Goal: Book appointment/travel/reservation

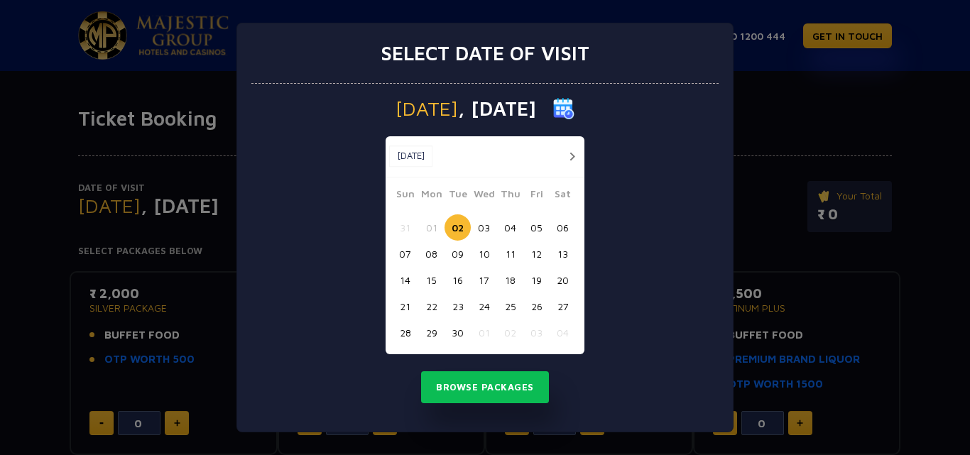
click at [582, 152] on div "[DATE] [DATE]" at bounding box center [485, 156] width 199 height 41
click at [572, 153] on button "button" at bounding box center [572, 157] width 18 height 18
click at [555, 153] on button "button" at bounding box center [546, 157] width 18 height 18
click at [572, 153] on button "button" at bounding box center [572, 157] width 18 height 18
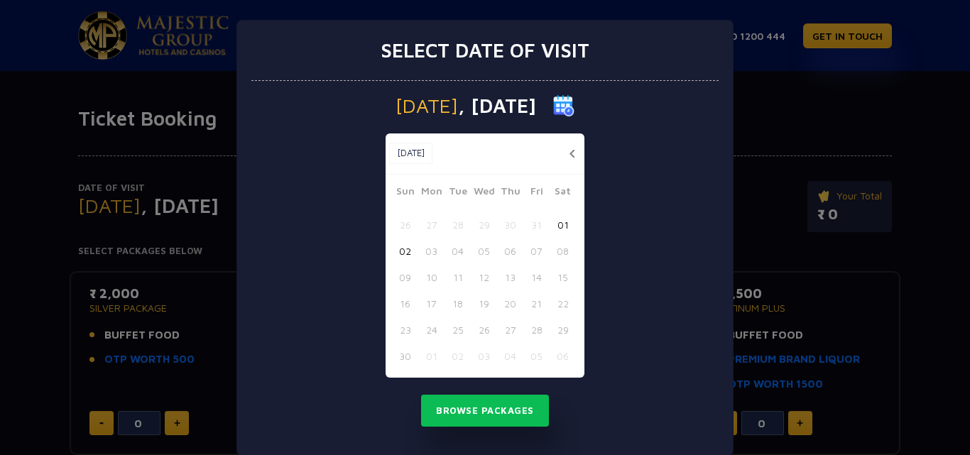
click at [570, 153] on button "button" at bounding box center [572, 154] width 18 height 18
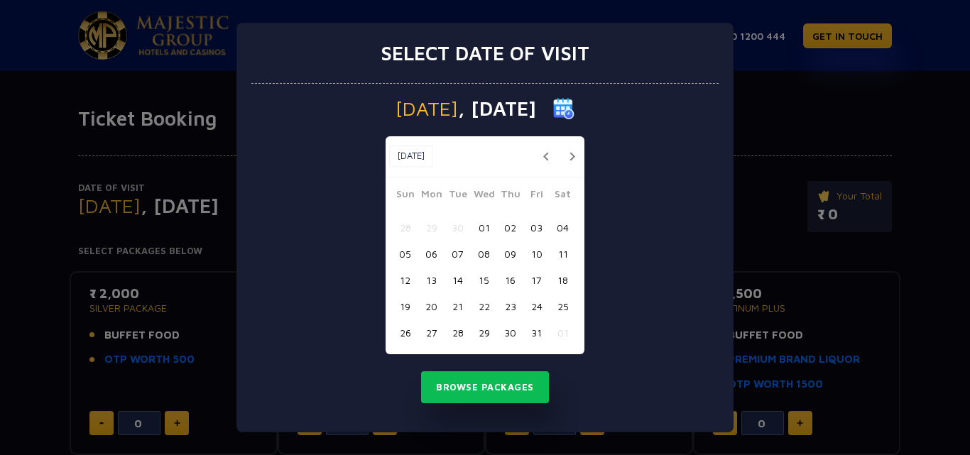
click at [570, 154] on button "button" at bounding box center [572, 157] width 18 height 18
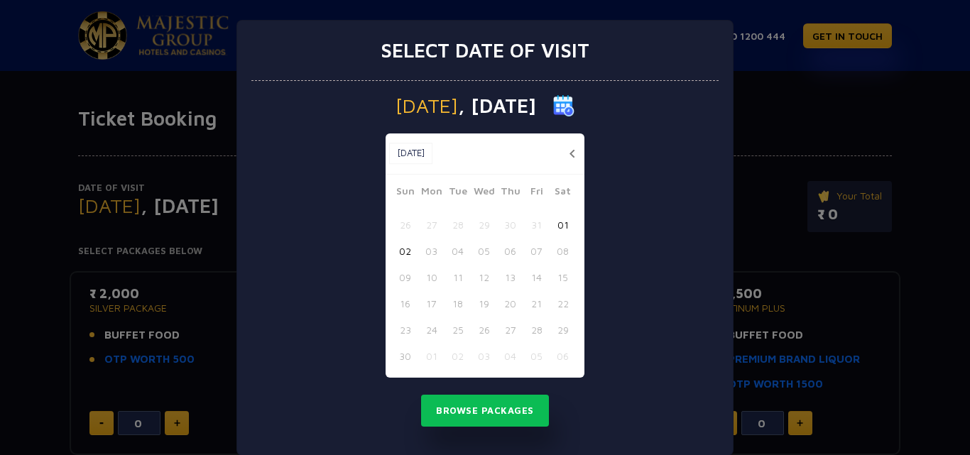
click at [569, 154] on button "button" at bounding box center [572, 154] width 18 height 18
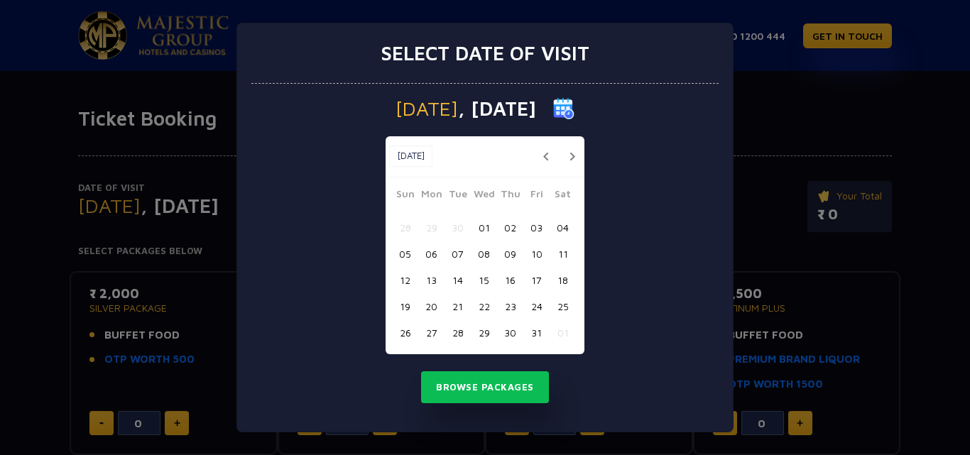
click at [569, 154] on button "button" at bounding box center [572, 157] width 18 height 18
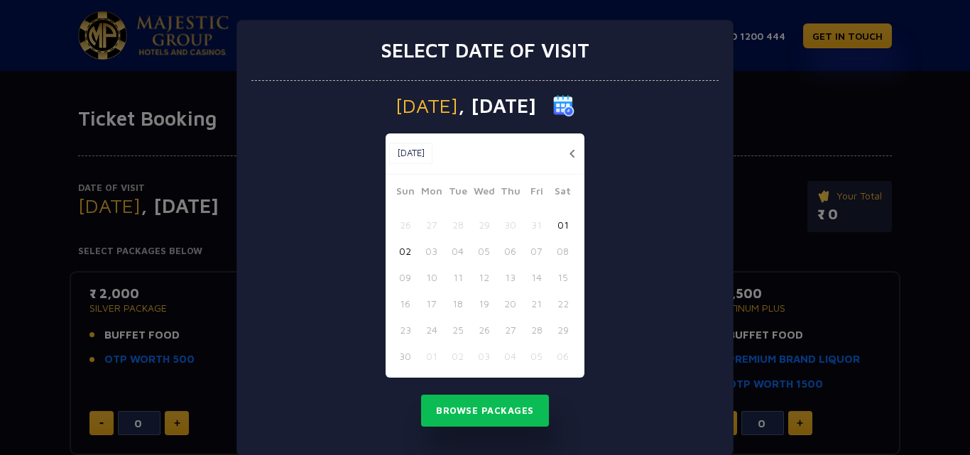
click at [569, 154] on button "button" at bounding box center [572, 154] width 18 height 18
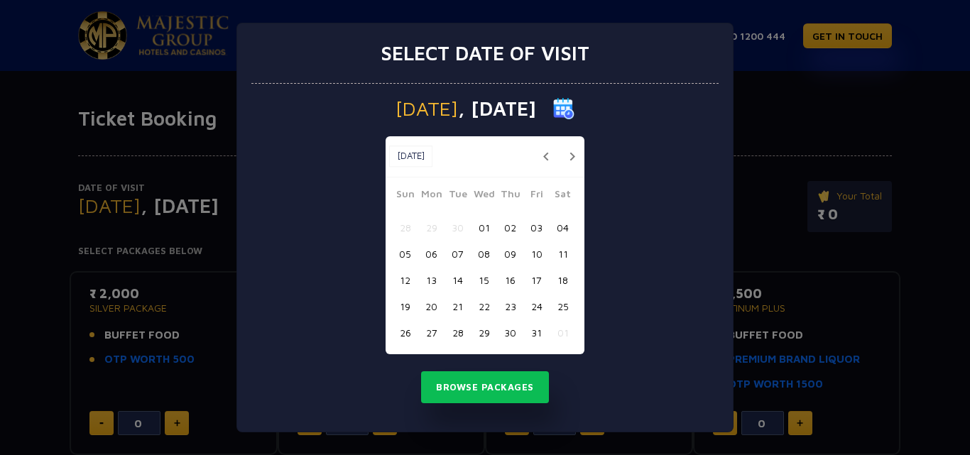
click at [569, 154] on button "button" at bounding box center [572, 157] width 18 height 18
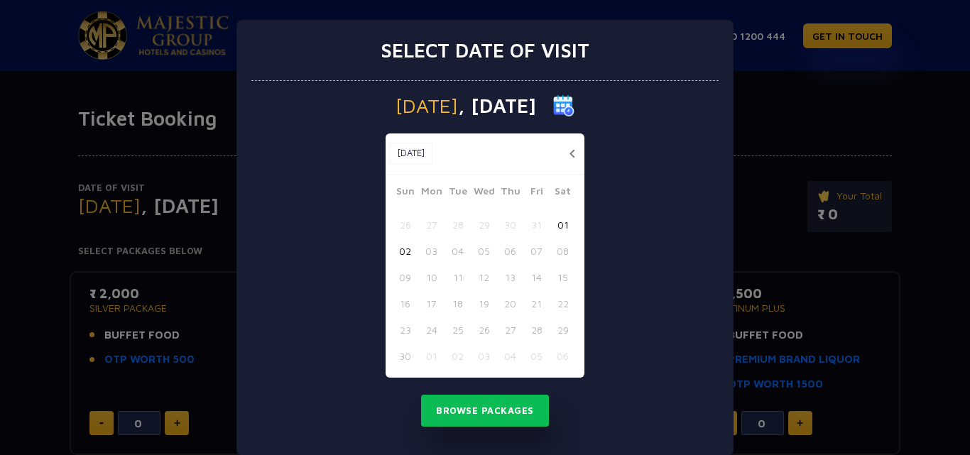
click at [569, 154] on button "button" at bounding box center [572, 154] width 18 height 18
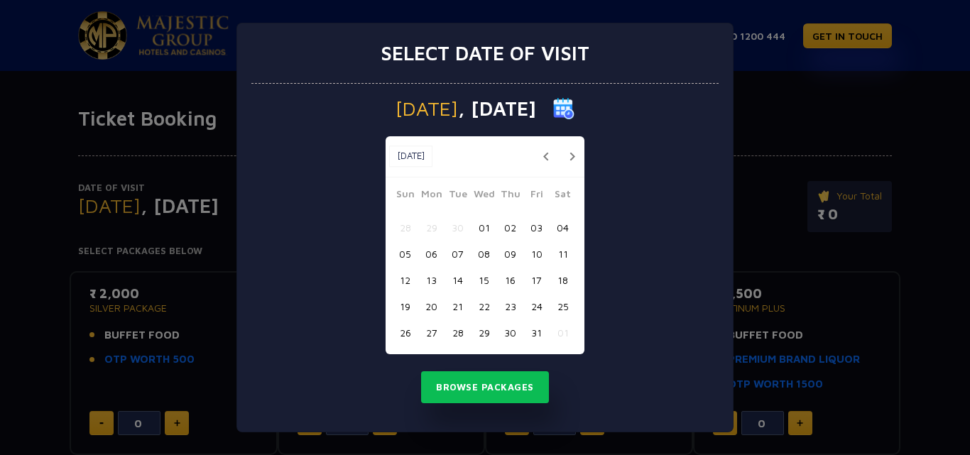
click at [544, 158] on button "button" at bounding box center [546, 157] width 18 height 18
click at [544, 158] on div "[DATE] [DATE]" at bounding box center [485, 156] width 199 height 41
click at [571, 158] on button "button" at bounding box center [572, 157] width 18 height 18
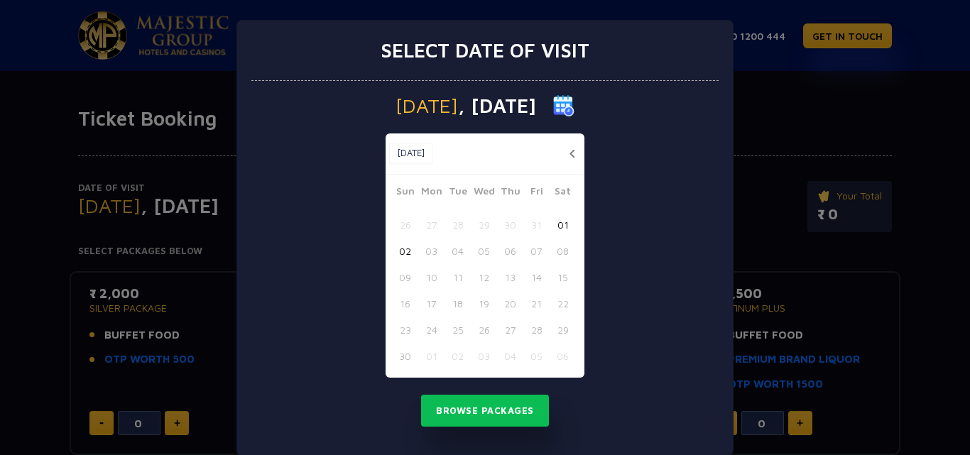
click at [646, 265] on div "[DATE] [DATE] [DATE] Sun Mon Tue Wed Thu Fri Sat 26 27 28 29 30 31 01 02 03 04 …" at bounding box center [484, 268] width 467 height 375
click at [569, 151] on button "button" at bounding box center [572, 154] width 18 height 18
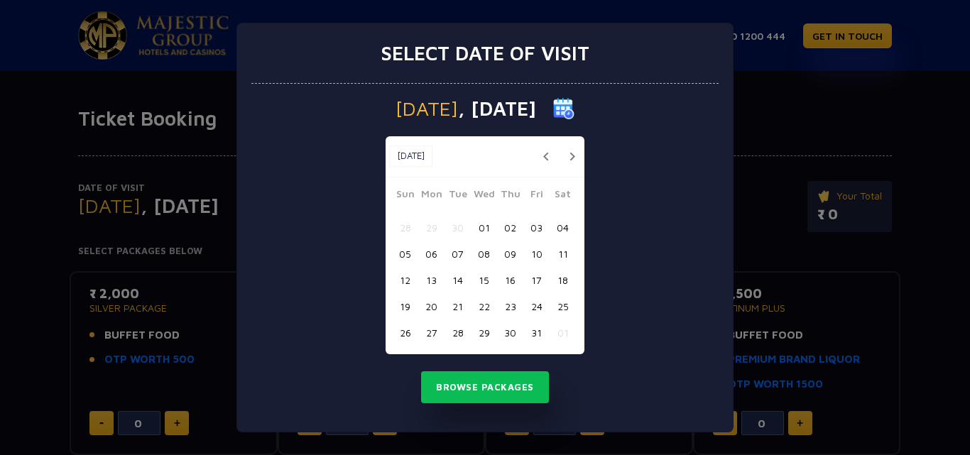
click at [542, 157] on button "button" at bounding box center [546, 157] width 18 height 18
click at [516, 227] on button "04" at bounding box center [510, 227] width 26 height 26
click at [508, 385] on button "Browse Packages" at bounding box center [485, 387] width 128 height 33
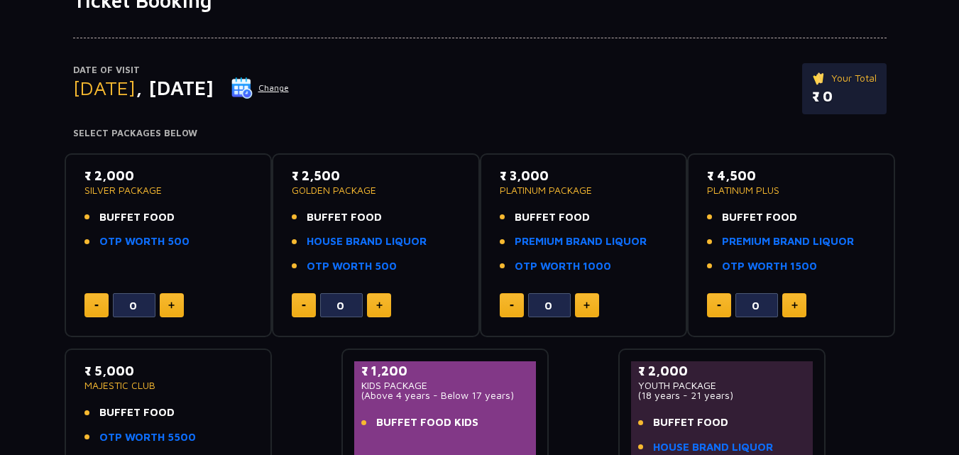
scroll to position [142, 0]
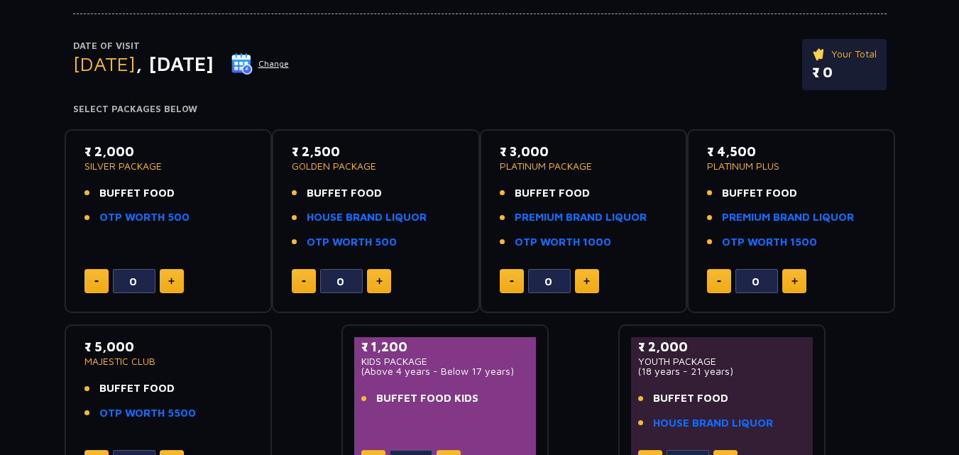
click at [180, 188] on li "BUFFET FOOD" at bounding box center [168, 193] width 168 height 16
click at [127, 161] on p "SILVER PACKAGE" at bounding box center [168, 166] width 168 height 10
click at [134, 175] on div "₹ 2,000 SILVER PACKAGE BUFFET FOOD OTP WORTH 500" at bounding box center [168, 188] width 168 height 92
click at [164, 108] on h4 "Select Packages Below" at bounding box center [480, 109] width 814 height 11
click at [177, 285] on button at bounding box center [172, 281] width 24 height 24
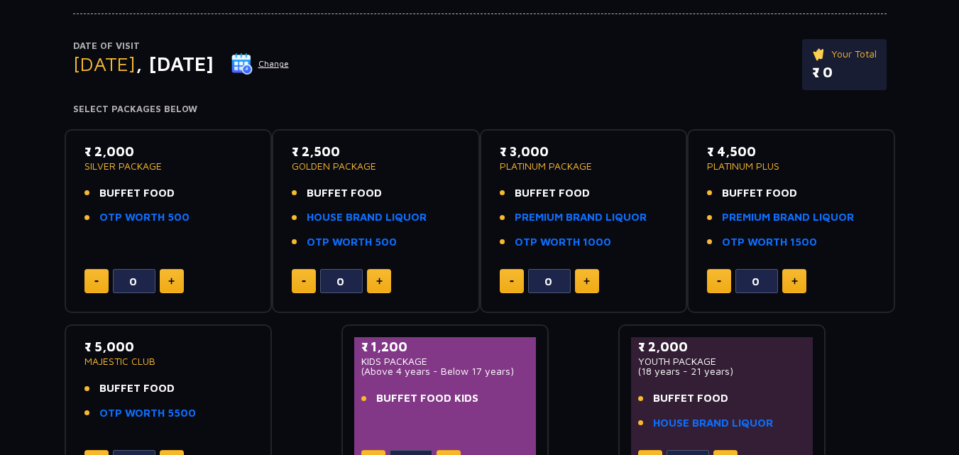
type input "1"
click at [130, 197] on span "BUFFET FOOD" at bounding box center [136, 193] width 75 height 16
click at [131, 217] on link "OTP WORTH 500" at bounding box center [144, 217] width 90 height 16
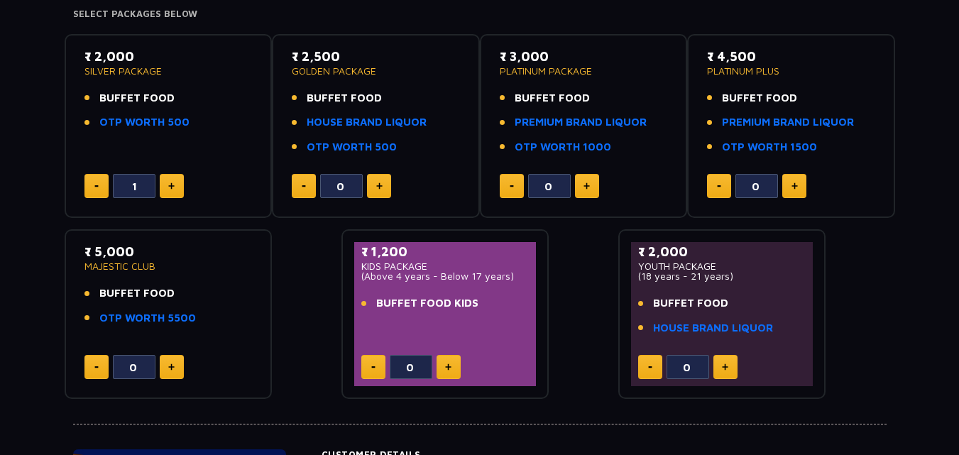
scroll to position [213, 0]
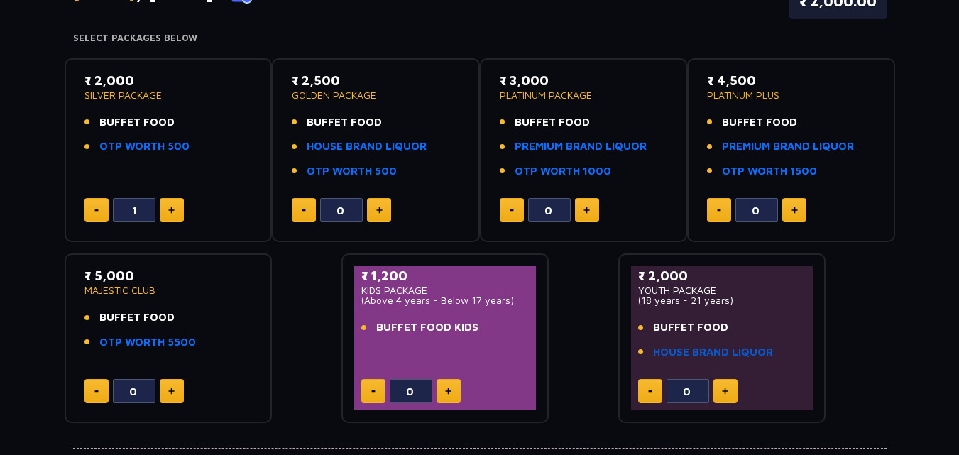
click at [768, 349] on link "HOUSE BRAND LIQUOR" at bounding box center [713, 352] width 120 height 16
